Goal: Task Accomplishment & Management: Complete application form

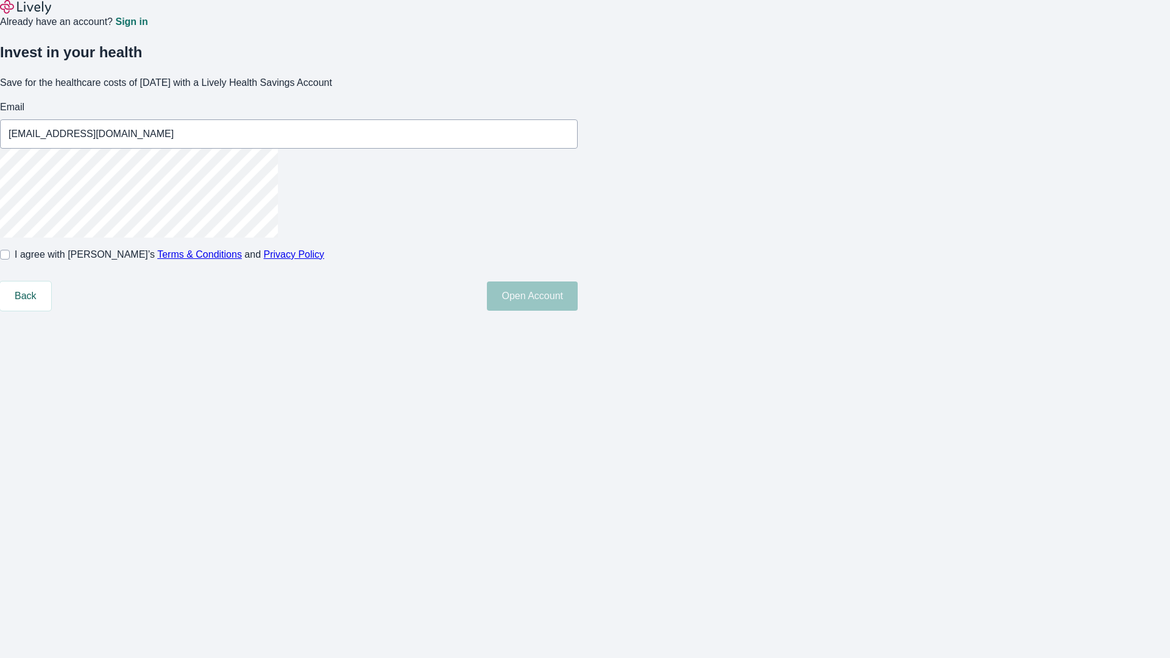
click at [10, 260] on input "I agree with Lively’s Terms & Conditions and Privacy Policy" at bounding box center [5, 255] width 10 height 10
checkbox input "true"
click at [578, 311] on button "Open Account" at bounding box center [532, 296] width 91 height 29
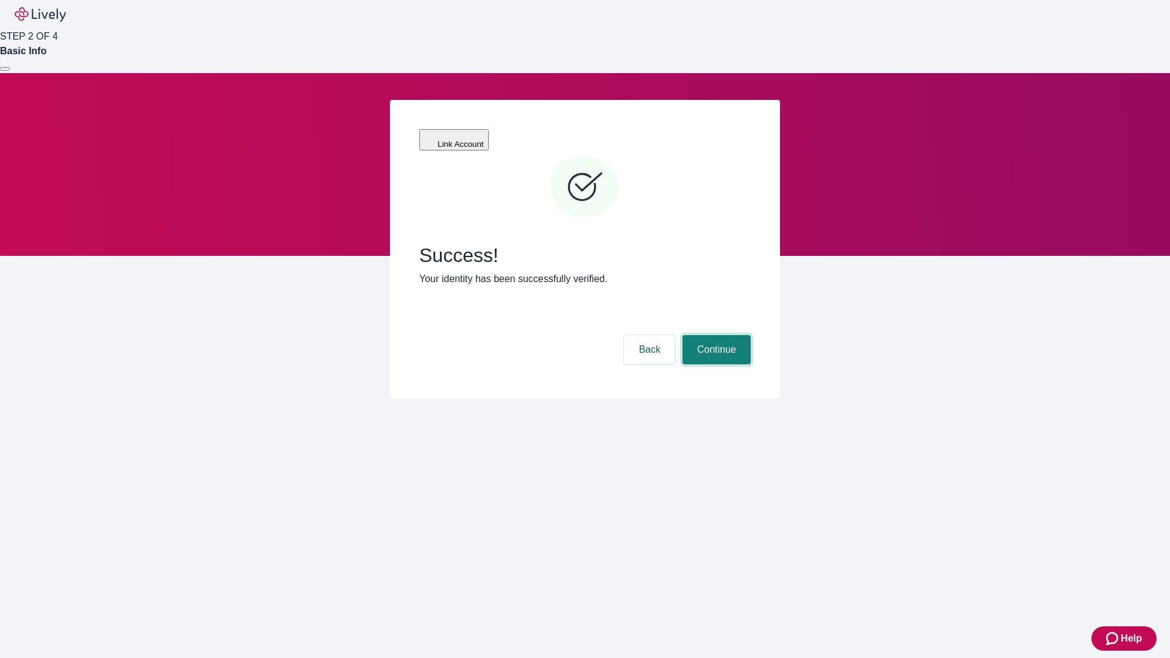
click at [715, 335] on button "Continue" at bounding box center [716, 349] width 68 height 29
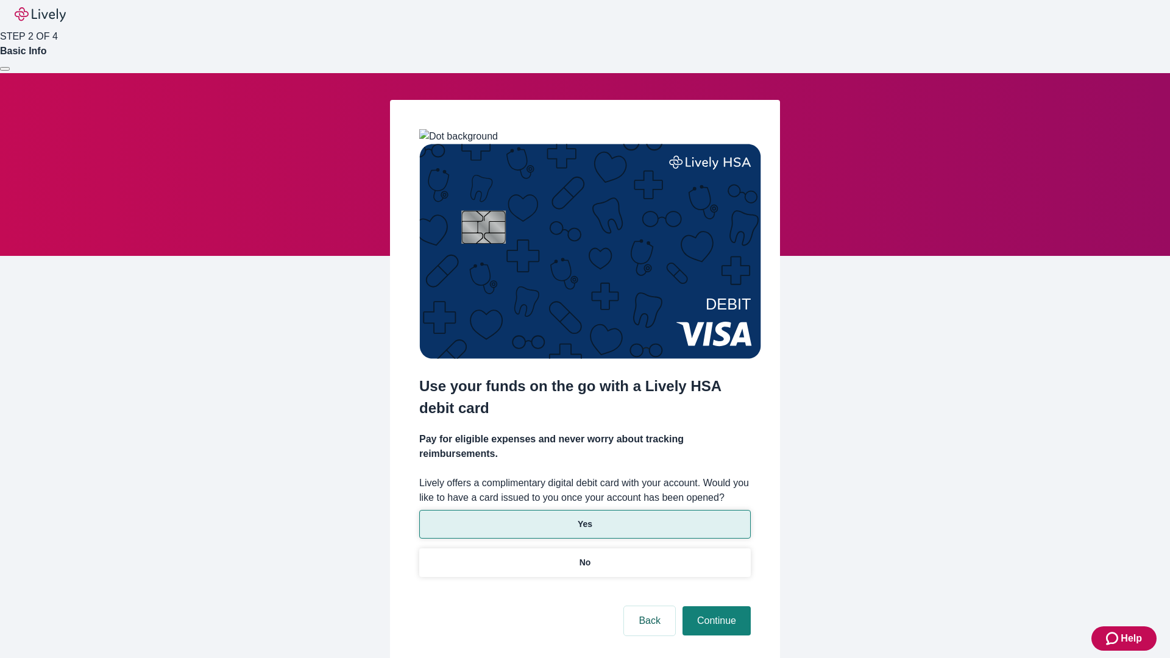
click at [584, 518] on p "Yes" at bounding box center [585, 524] width 15 height 13
click at [715, 606] on button "Continue" at bounding box center [716, 620] width 68 height 29
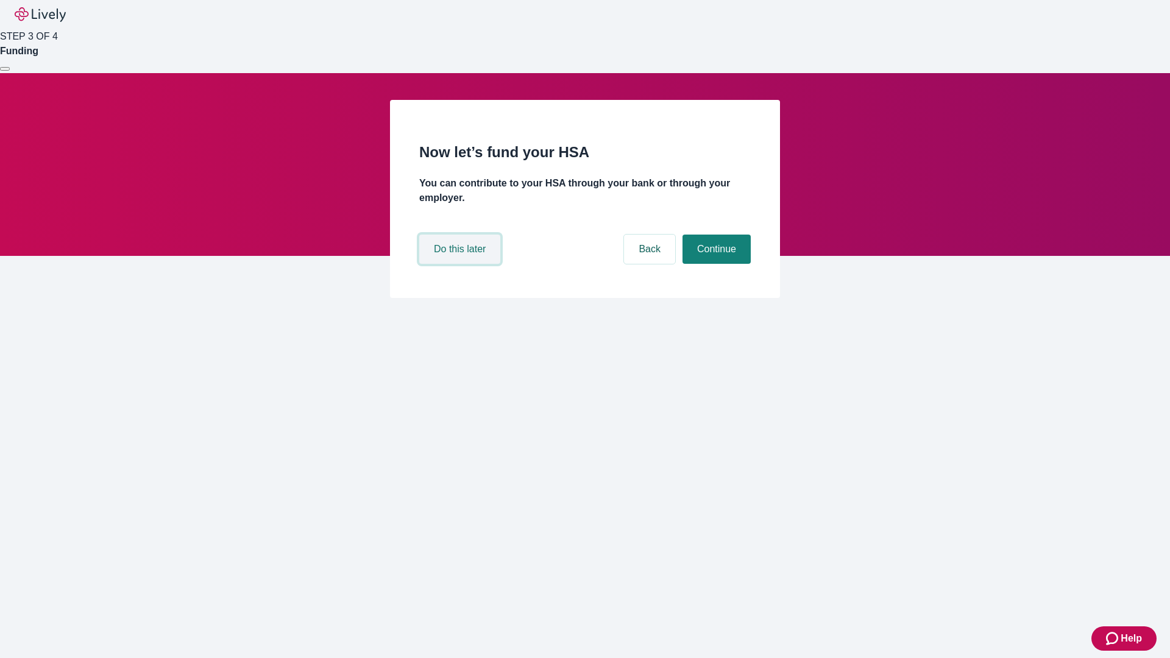
click at [461, 264] on button "Do this later" at bounding box center [459, 249] width 81 height 29
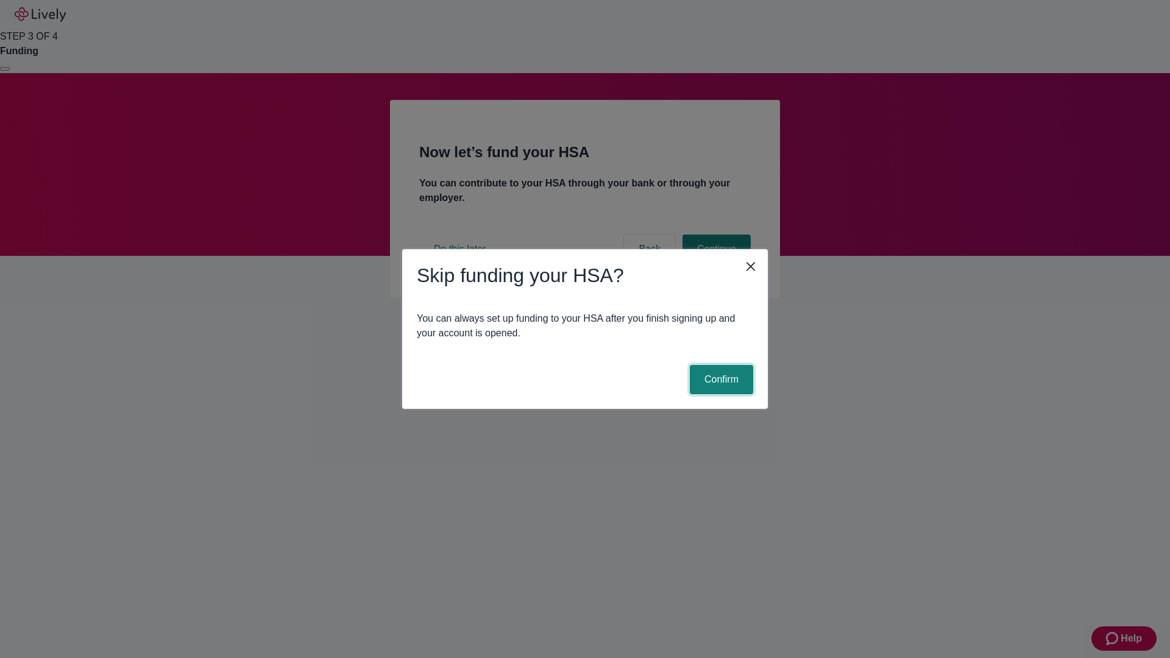
click at [720, 380] on button "Confirm" at bounding box center [721, 379] width 63 height 29
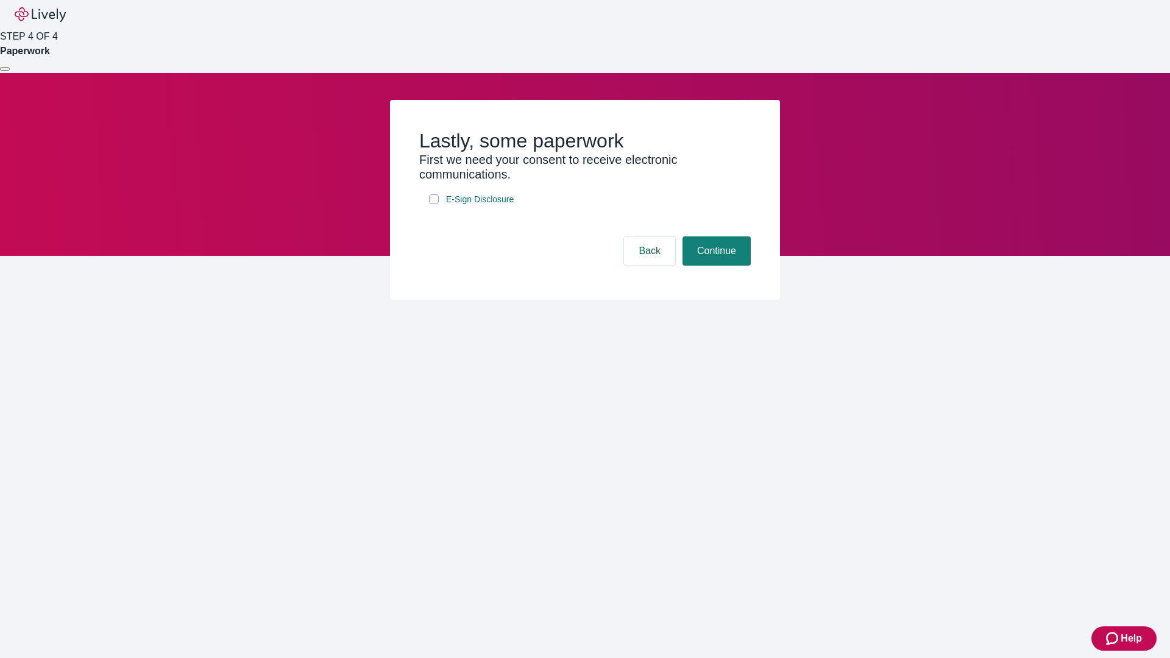
click at [434, 204] on input "E-Sign Disclosure" at bounding box center [434, 199] width 10 height 10
checkbox input "true"
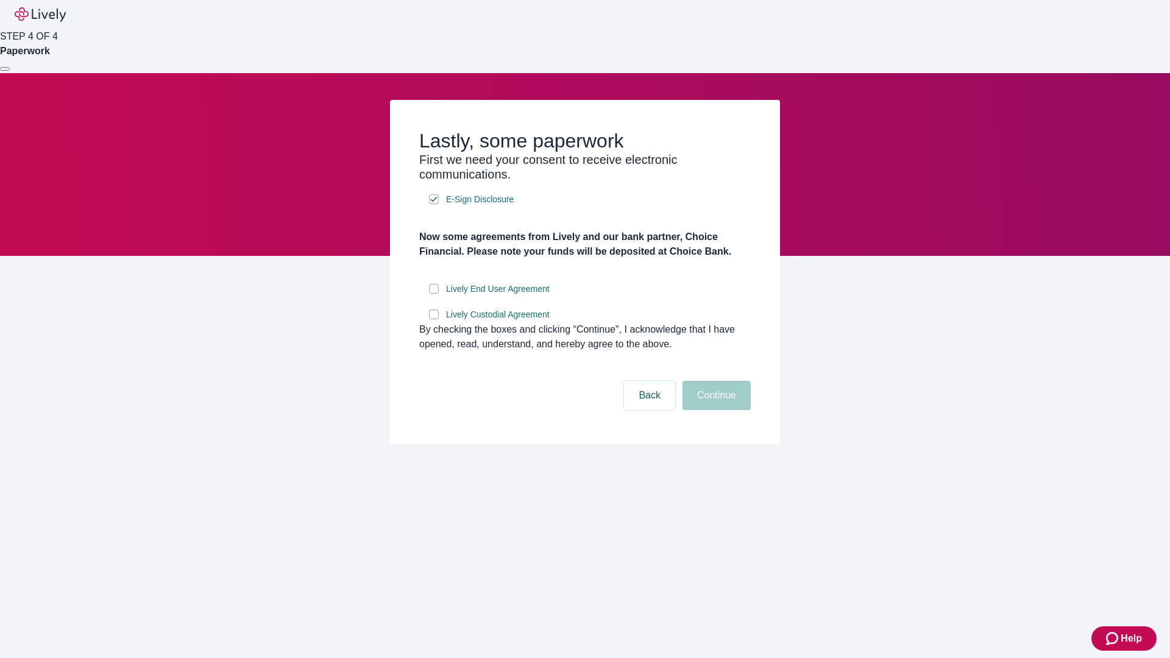
click at [434, 294] on input "Lively End User Agreement" at bounding box center [434, 289] width 10 height 10
checkbox input "true"
click at [434, 319] on input "Lively Custodial Agreement" at bounding box center [434, 315] width 10 height 10
checkbox input "true"
click at [715, 410] on button "Continue" at bounding box center [716, 395] width 68 height 29
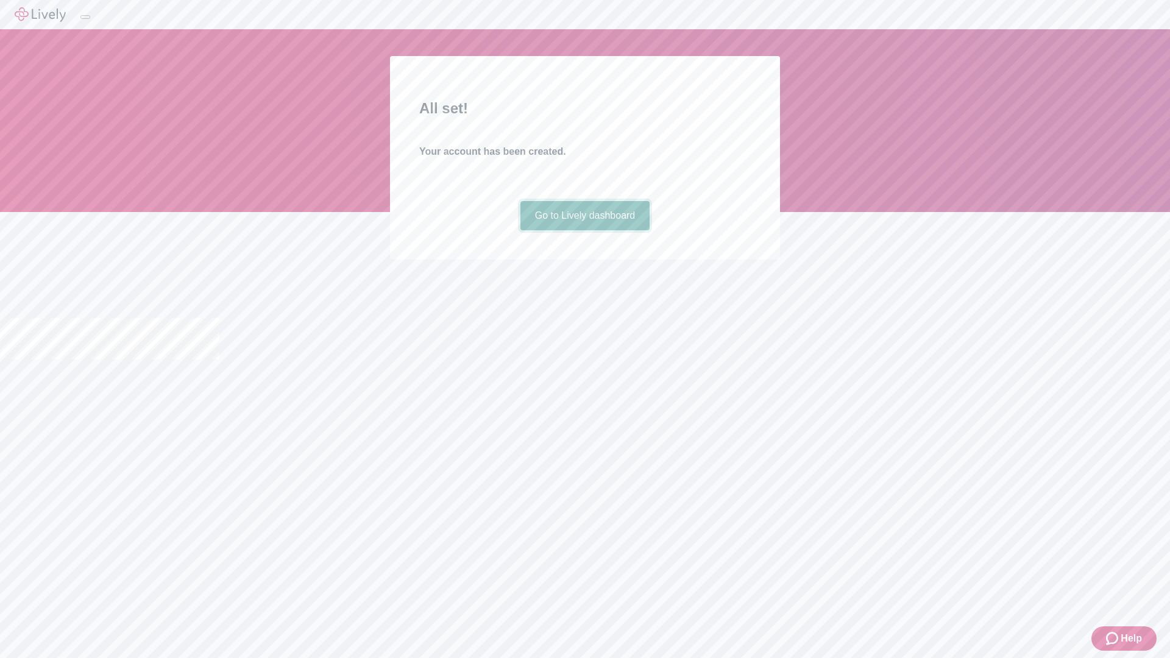
click at [584, 230] on link "Go to Lively dashboard" at bounding box center [585, 215] width 130 height 29
